Goal: Task Accomplishment & Management: Manage account settings

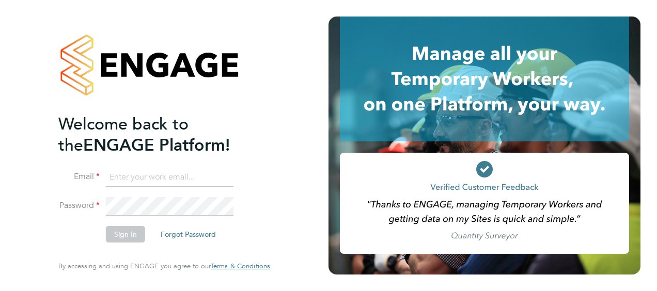
type input "Ondre.Odain@vistry.co.uk"
click at [118, 238] on button "Sign In" at bounding box center [125, 234] width 39 height 17
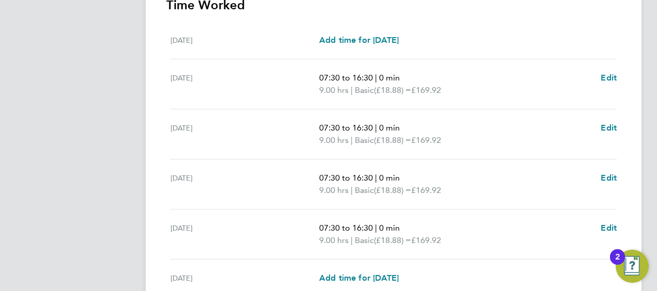
scroll to position [440, 0]
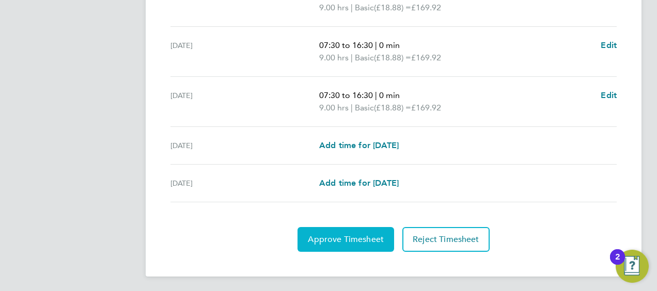
click at [379, 238] on span "Approve Timesheet" at bounding box center [346, 239] width 76 height 10
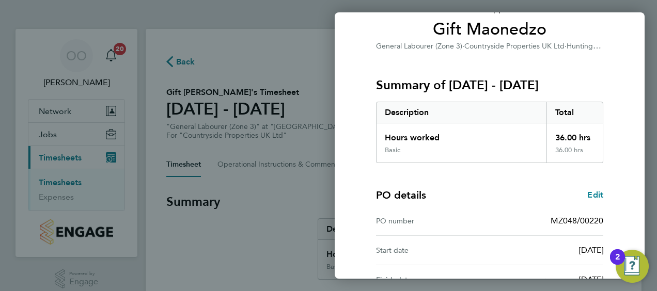
scroll to position [202, 0]
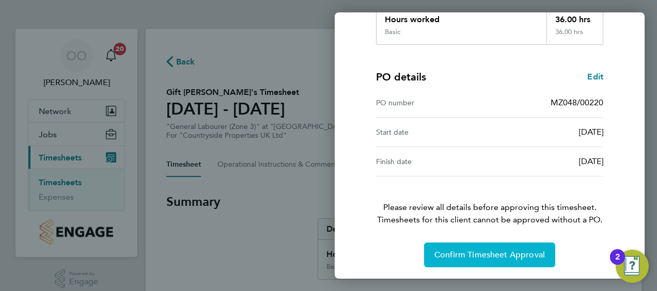
click at [500, 256] on span "Confirm Timesheet Approval" at bounding box center [489, 255] width 110 height 10
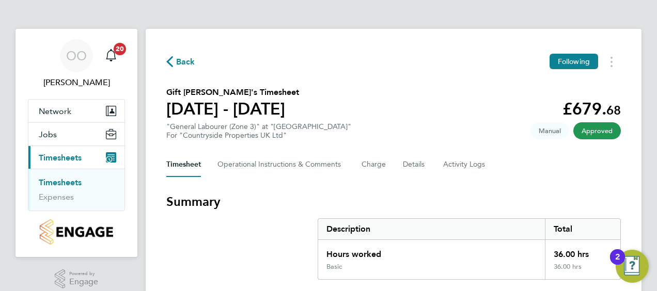
click at [75, 181] on link "Timesheets" at bounding box center [60, 183] width 43 height 10
